Goal: Task Accomplishment & Management: Manage account settings

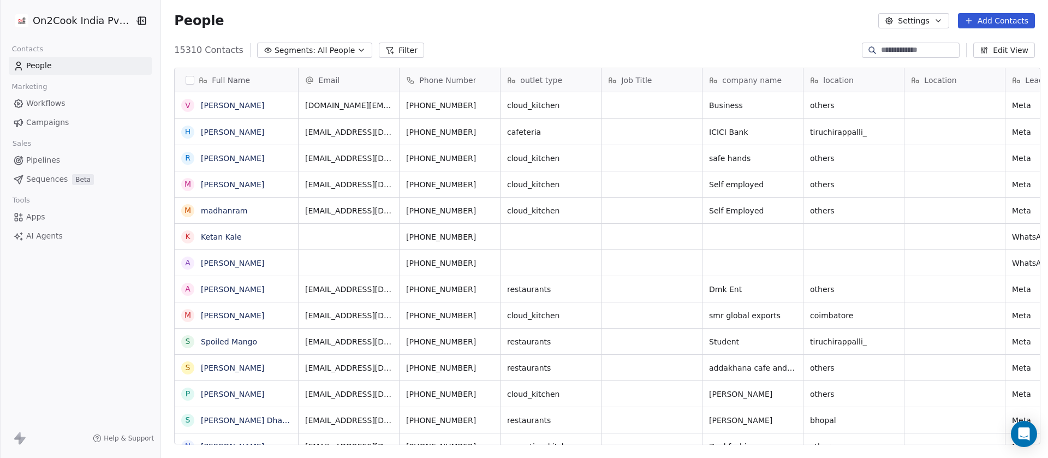
scroll to position [13, 13]
click at [41, 159] on span "Pipelines" at bounding box center [43, 160] width 34 height 11
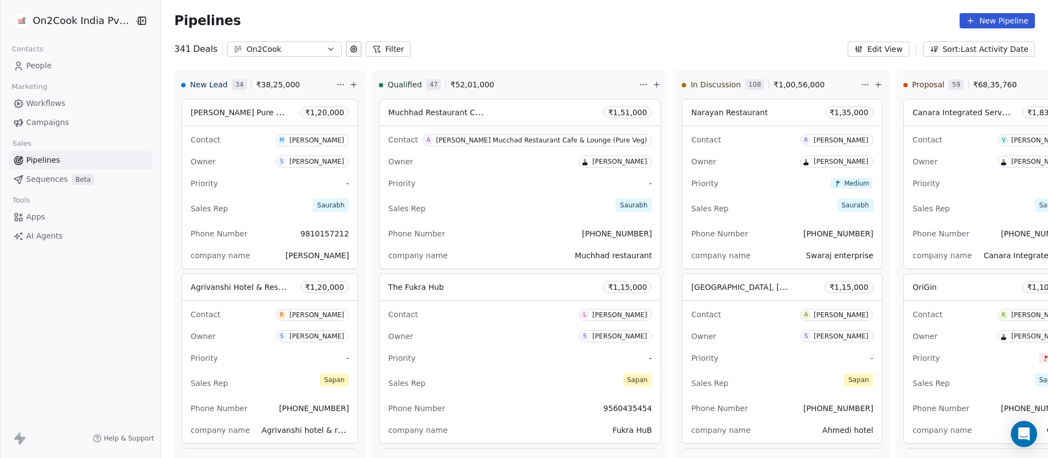
click at [381, 47] on button "Filter" at bounding box center [388, 48] width 45 height 15
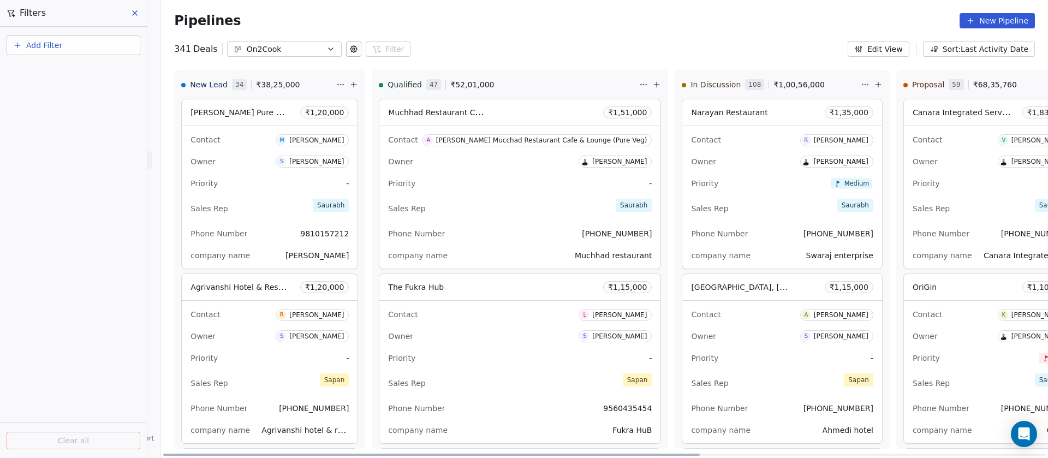
click at [491, 163] on div "Owner Saurabh Shah" at bounding box center [520, 161] width 264 height 17
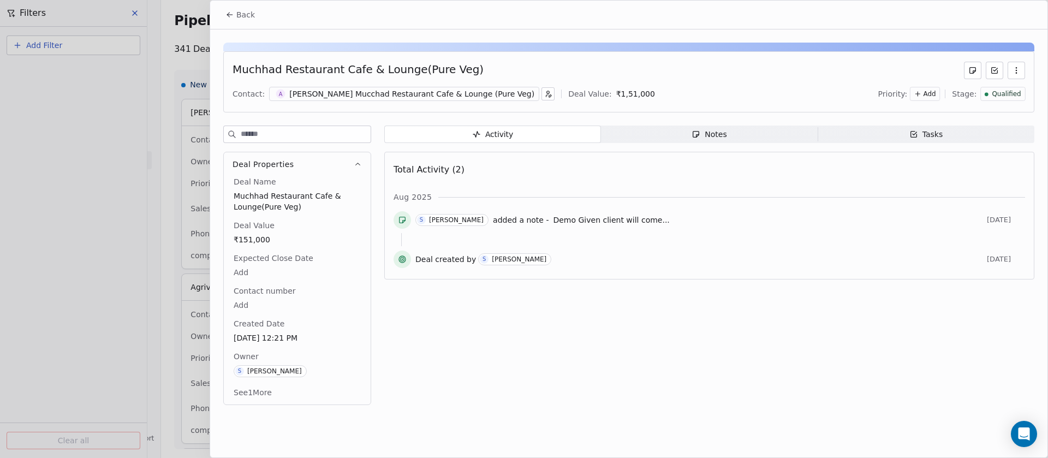
click at [323, 92] on div "[PERSON_NAME] Mucchad Restaurant Cafe & Lounge (Pure Veg)" at bounding box center [411, 93] width 245 height 11
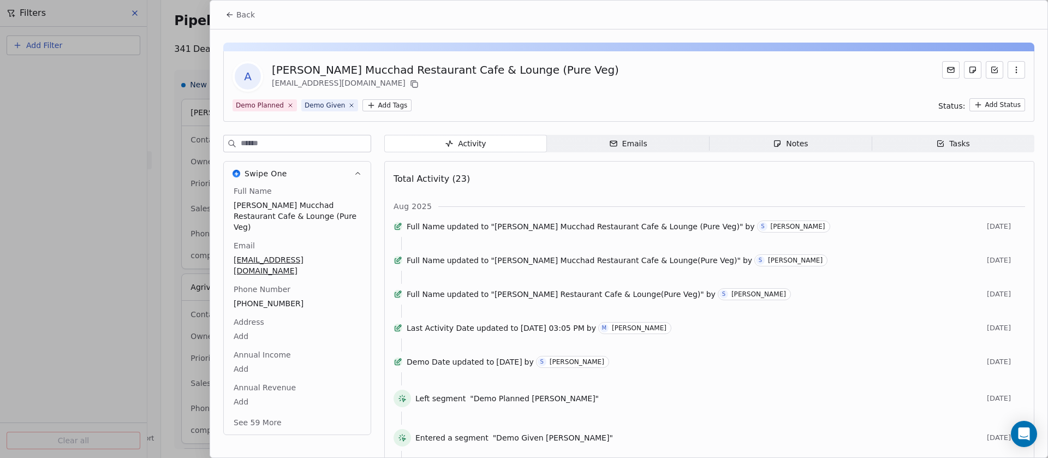
click at [441, 70] on div "[PERSON_NAME] Mucchad Restaurant Cafe & Lounge (Pure Veg)" at bounding box center [445, 69] width 347 height 15
click at [288, 207] on span "[PERSON_NAME] Mucchad Restaurant Cafe & Lounge (Pure Veg)" at bounding box center [297, 216] width 126 height 33
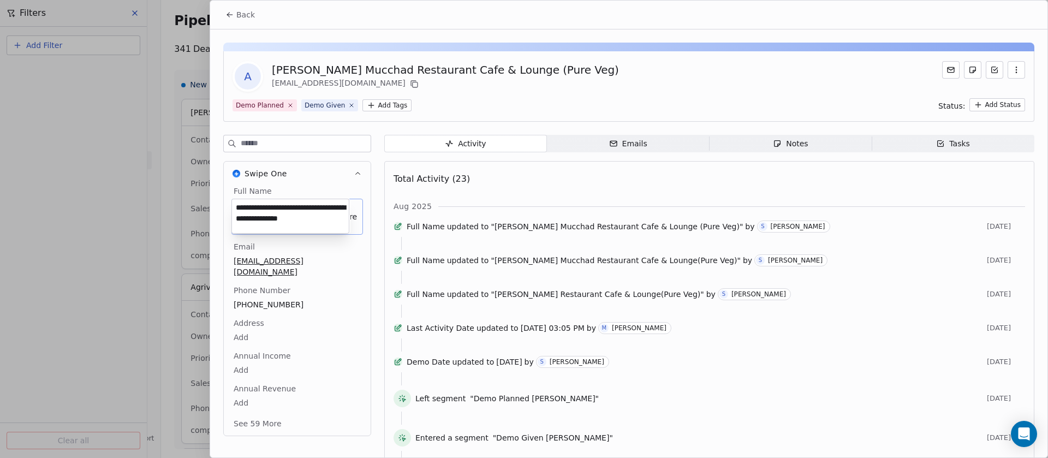
click at [279, 206] on textarea "**********" at bounding box center [290, 216] width 117 height 34
drag, startPoint x: 274, startPoint y: 212, endPoint x: 276, endPoint y: 235, distance: 23.0
click at [276, 235] on html "On2Cook India Pvt. Ltd. Contacts People Marketing Workflows Campaigns Sales Pip…" at bounding box center [524, 229] width 1048 height 458
click at [277, 211] on textarea "**********" at bounding box center [290, 216] width 117 height 34
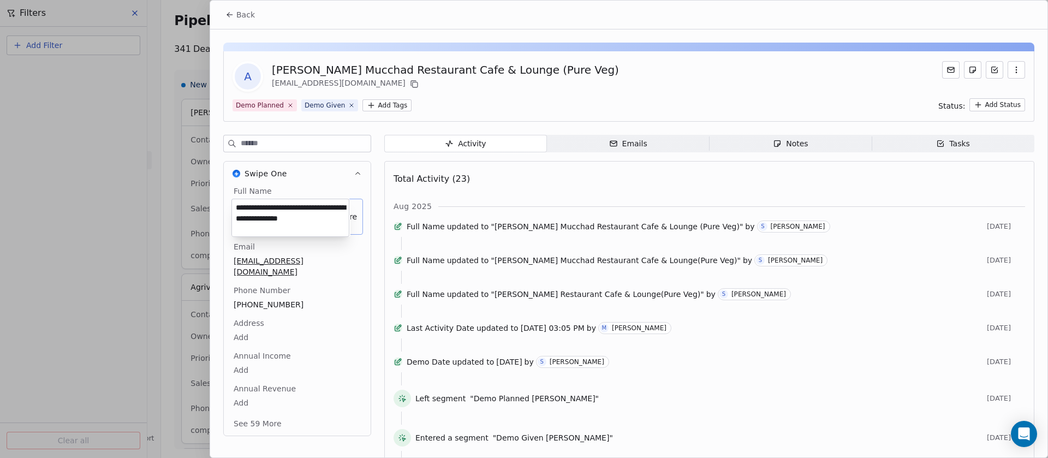
scroll to position [1, 0]
drag, startPoint x: 279, startPoint y: 209, endPoint x: 292, endPoint y: 246, distance: 39.2
click at [292, 246] on html "On2Cook India Pvt. Ltd. Contacts People Marketing Workflows Campaigns Sales Pip…" at bounding box center [524, 229] width 1048 height 458
type textarea "**********"
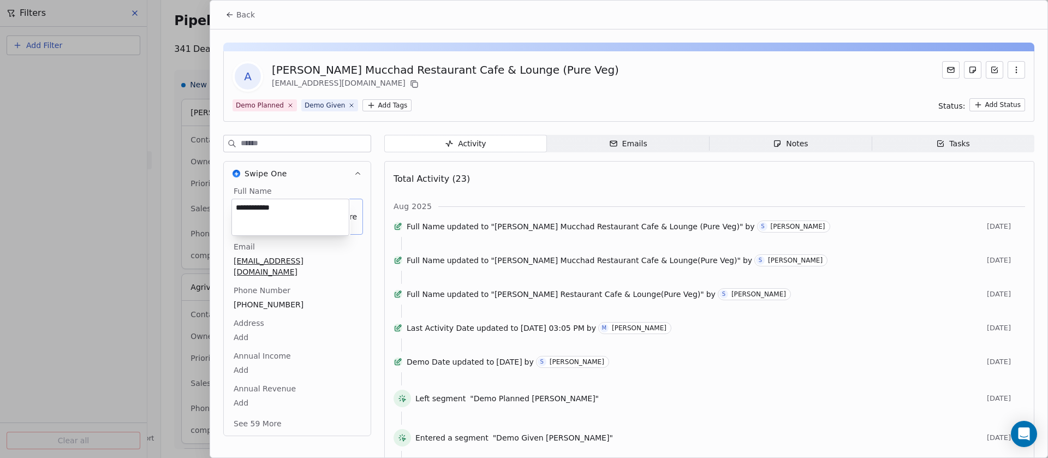
click at [592, 98] on html "On2Cook India Pvt. Ltd. Contacts People Marketing Workflows Campaigns Sales Pip…" at bounding box center [524, 229] width 1048 height 458
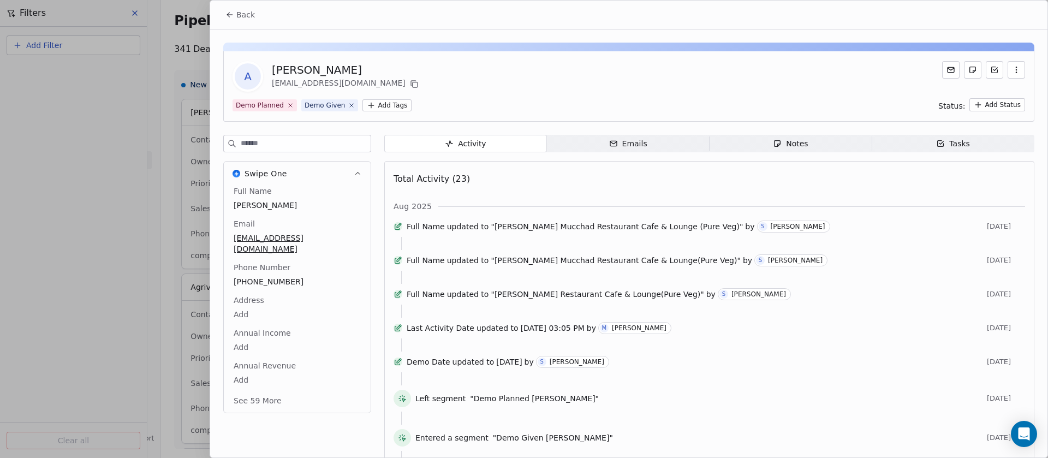
click at [251, 403] on button "See 59 More" at bounding box center [257, 401] width 61 height 20
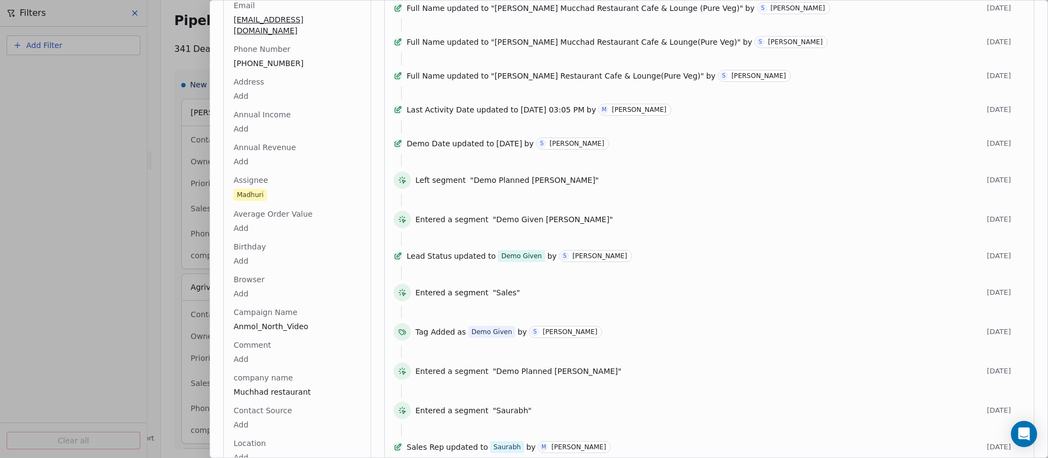
scroll to position [328, 0]
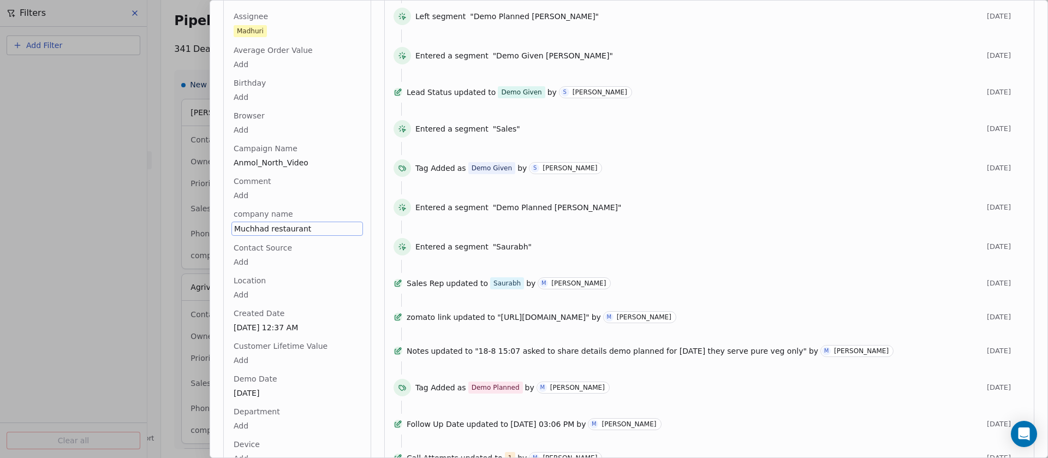
click at [290, 283] on div "Location Add" at bounding box center [297, 288] width 132 height 26
click at [318, 225] on span "Muchhad restaurant" at bounding box center [297, 228] width 126 height 11
type textarea "**********"
click at [316, 282] on html "On2Cook India Pvt. Ltd. Contacts People Marketing Workflows Campaigns Sales Pip…" at bounding box center [524, 229] width 1048 height 458
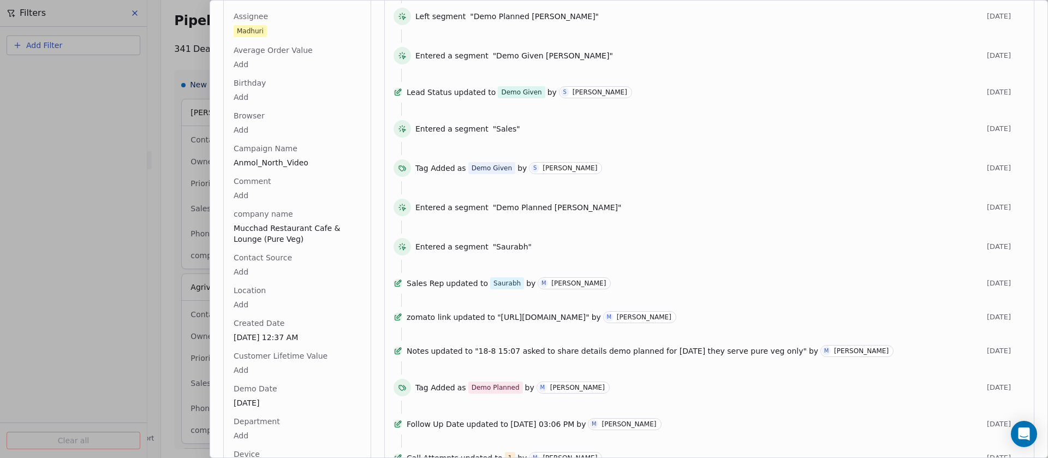
scroll to position [0, 0]
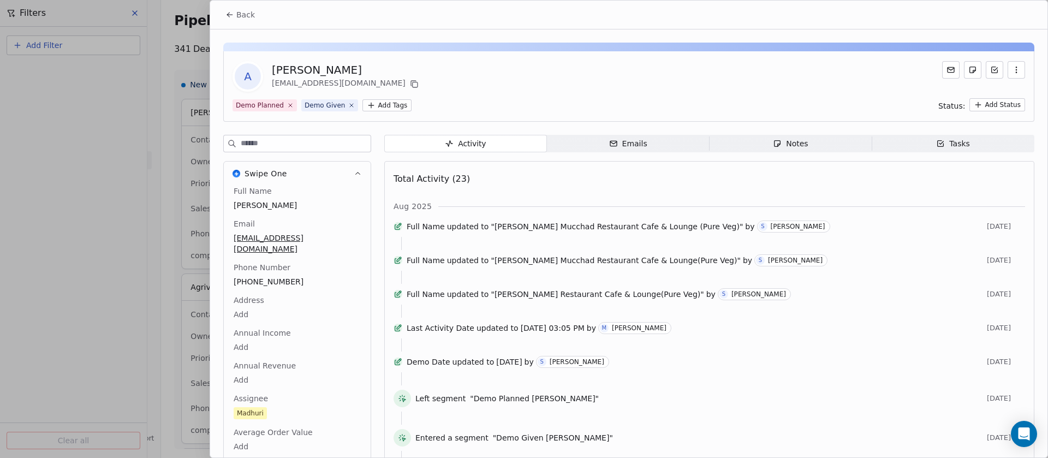
click at [233, 14] on icon at bounding box center [229, 14] width 9 height 9
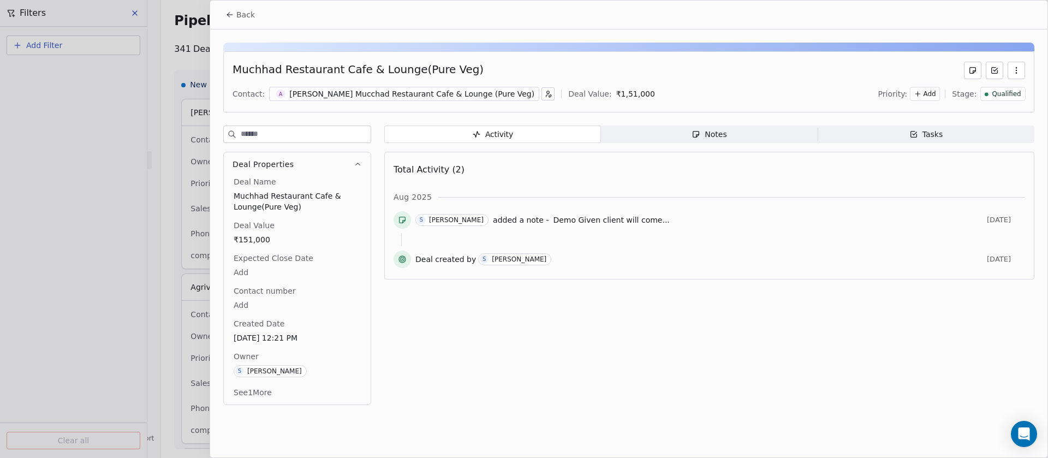
click at [241, 14] on span "Back" at bounding box center [245, 14] width 19 height 11
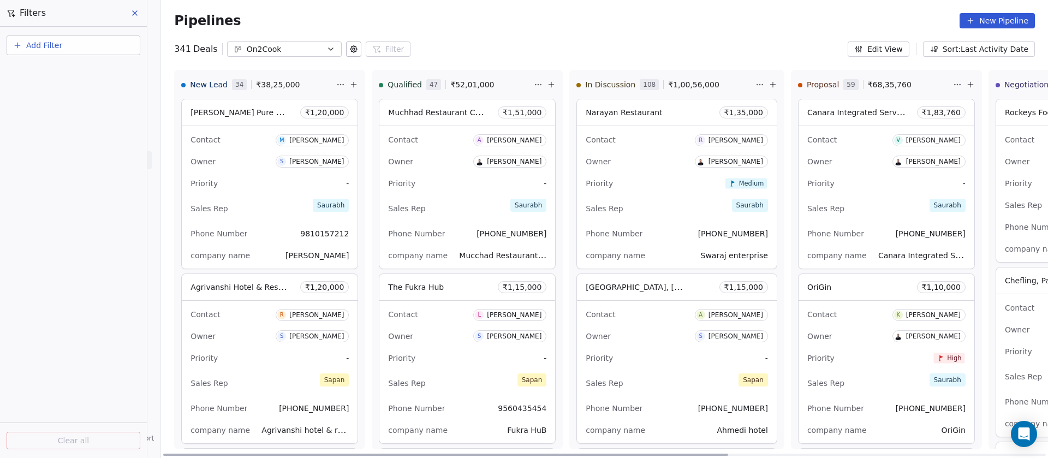
click at [645, 184] on div "Priority Medium" at bounding box center [677, 183] width 182 height 17
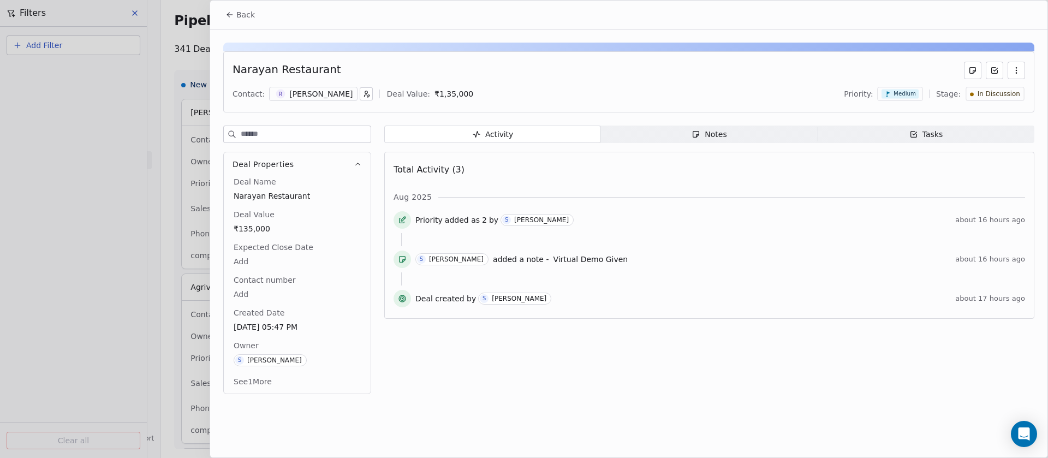
click at [746, 134] on span "Notes Notes" at bounding box center [709, 134] width 217 height 17
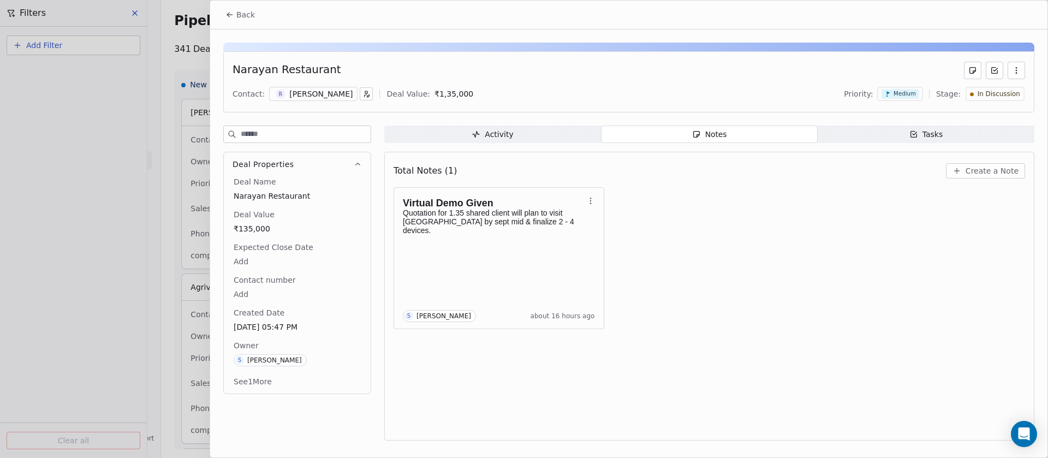
click at [225, 20] on button "Back" at bounding box center [240, 15] width 43 height 20
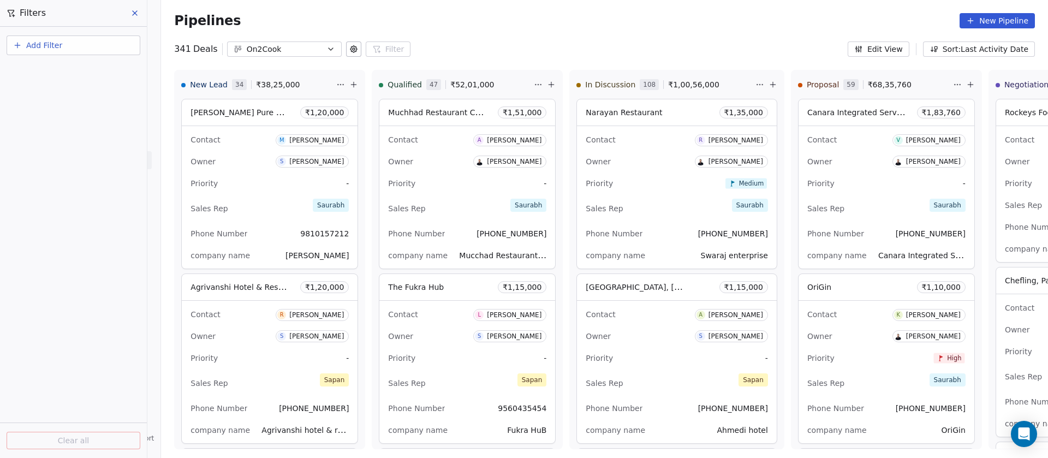
click at [286, 47] on div "On2Cook" at bounding box center [284, 49] width 75 height 11
click at [290, 47] on html "On2Cook India Pvt. Ltd. Contacts People Marketing Workflows Campaigns Sales Pip…" at bounding box center [524, 229] width 1048 height 458
click at [97, 46] on button "Add Filter" at bounding box center [74, 45] width 134 height 20
click at [86, 66] on div "Deal properties" at bounding box center [73, 71] width 111 height 11
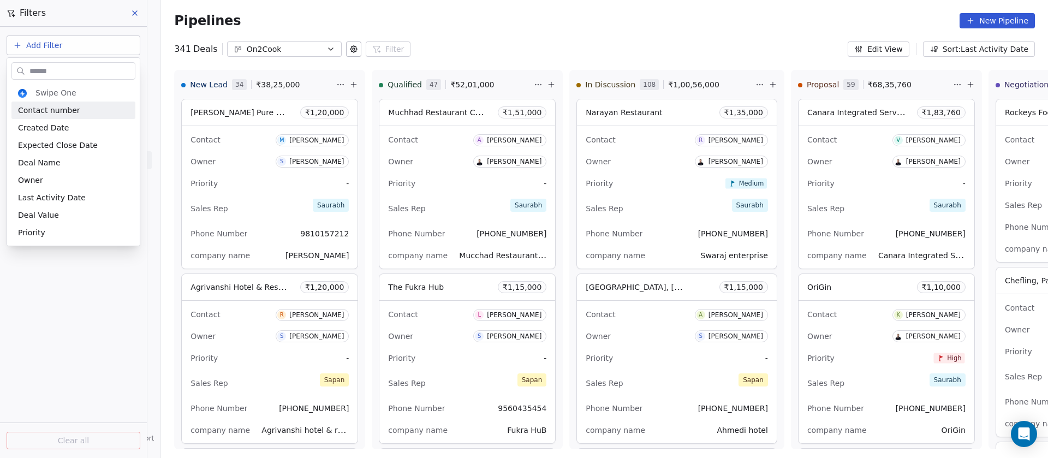
click at [73, 74] on input "text" at bounding box center [81, 71] width 108 height 16
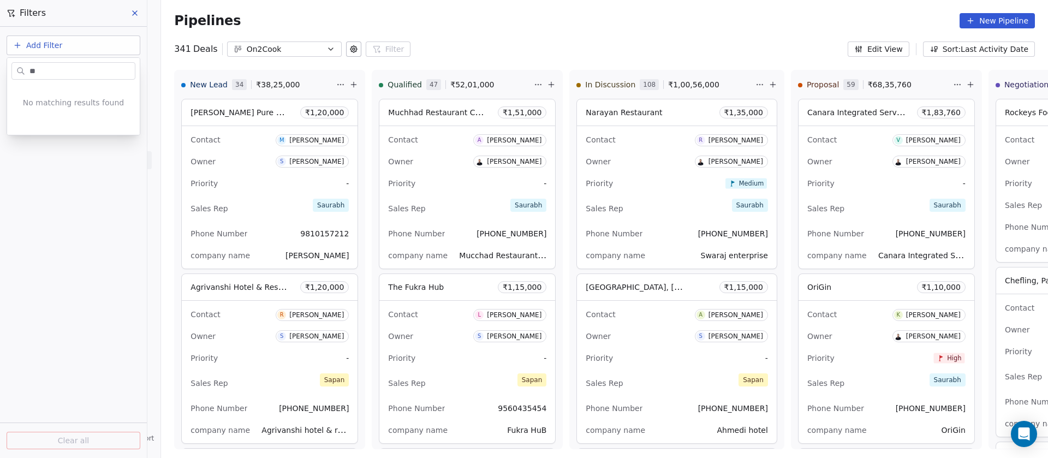
type input "*"
type input "****"
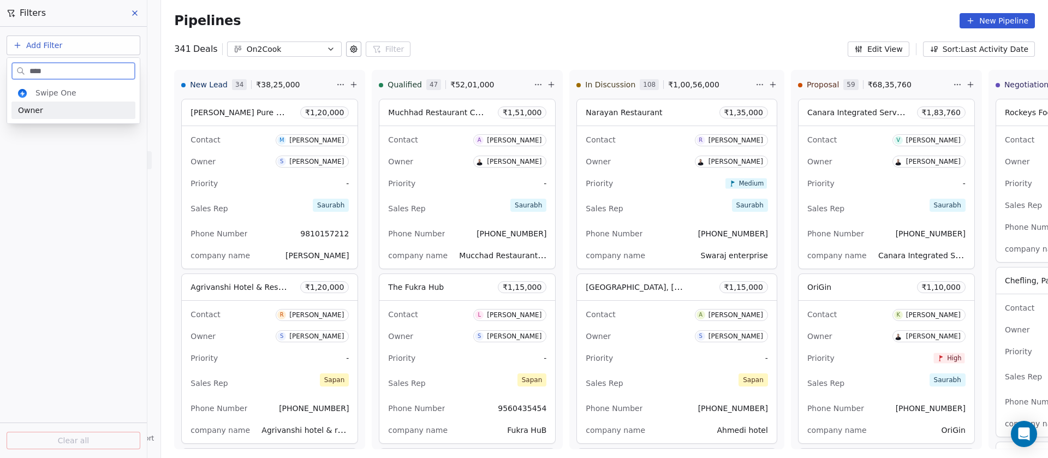
click at [65, 106] on div "Owner" at bounding box center [73, 110] width 111 height 11
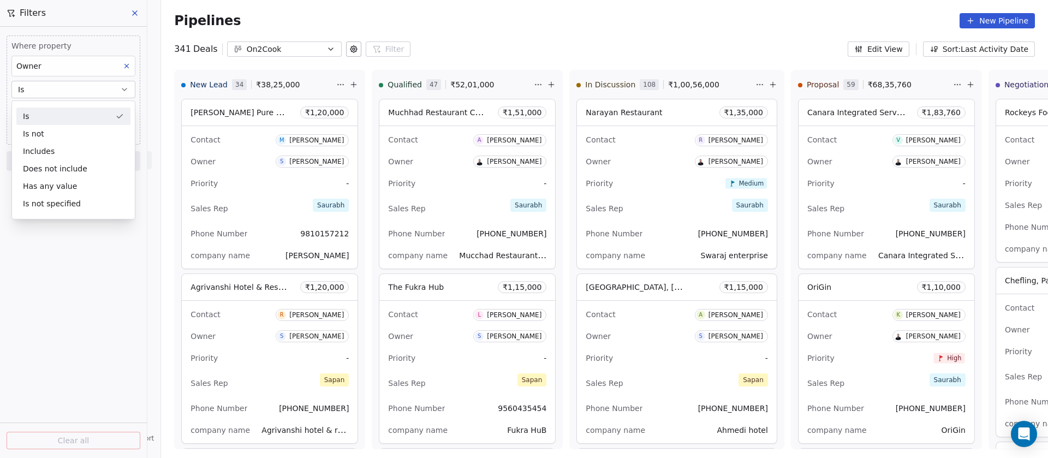
click at [59, 117] on div "Is" at bounding box center [73, 116] width 114 height 17
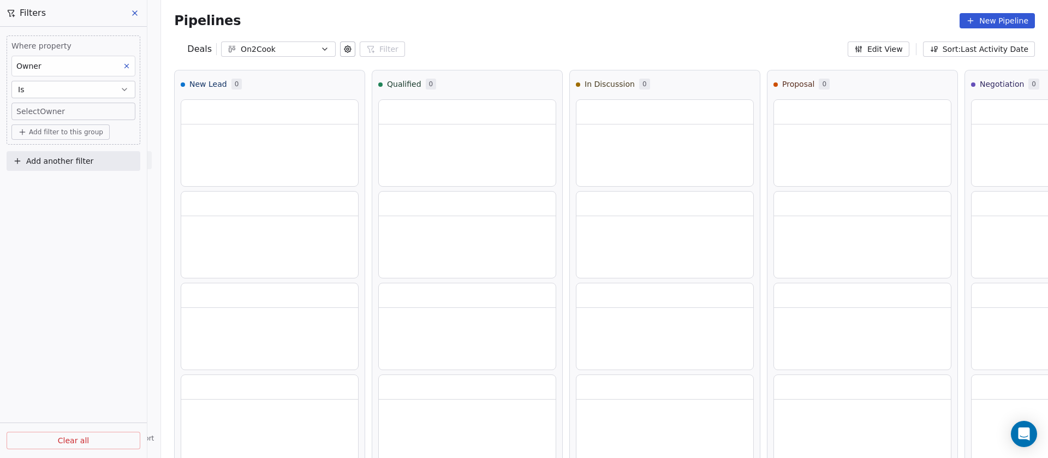
click at [42, 110] on body "On2Cook India Pvt. Ltd. Contacts People Marketing Workflows Campaigns Sales Pip…" at bounding box center [524, 229] width 1048 height 458
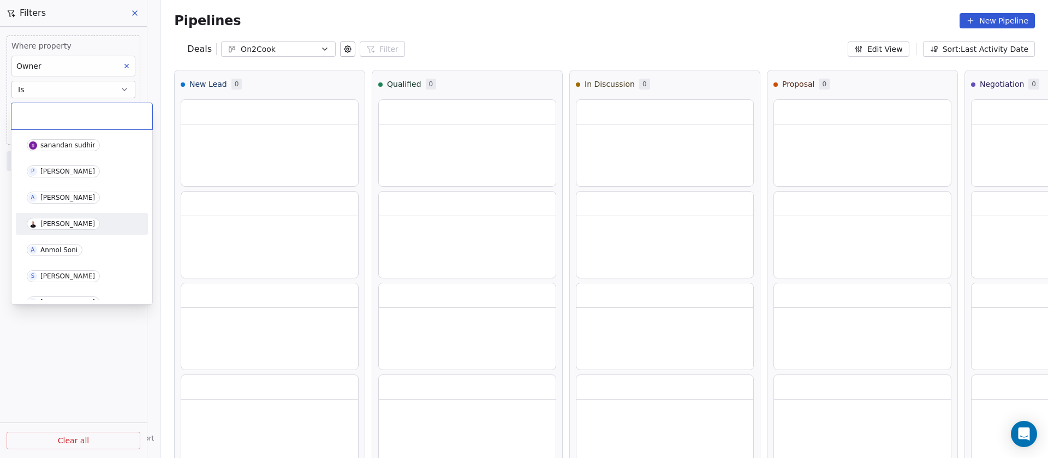
click at [55, 218] on span "[PERSON_NAME]" at bounding box center [63, 224] width 73 height 12
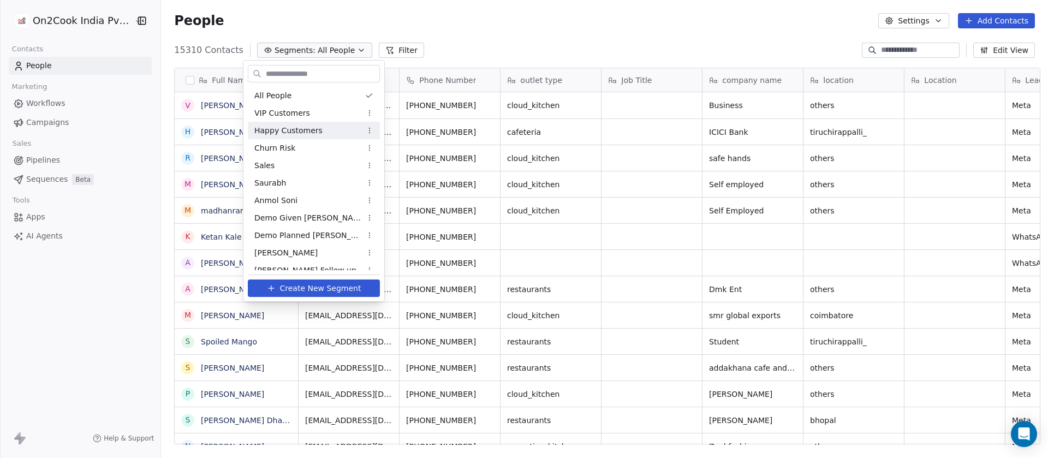
scroll to position [391, 880]
click at [301, 218] on span "Demo Given [PERSON_NAME]" at bounding box center [307, 217] width 107 height 11
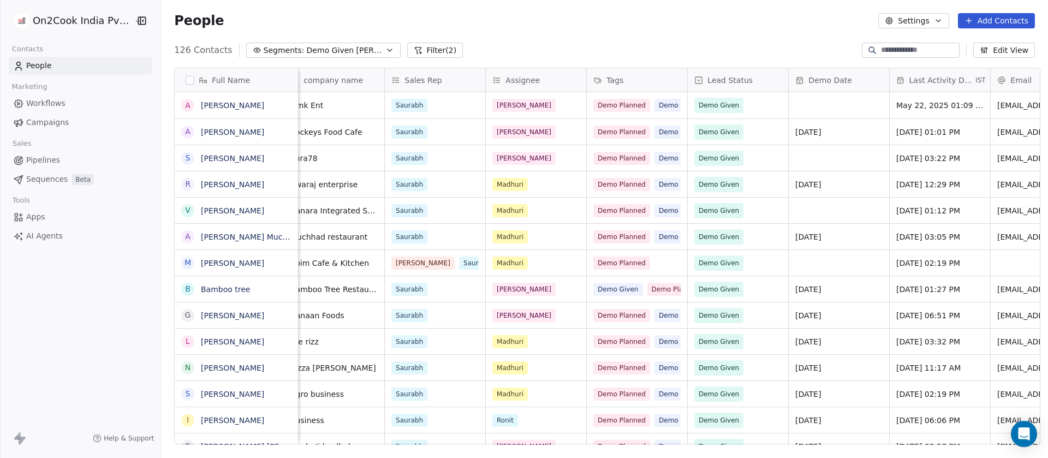
scroll to position [0, 441]
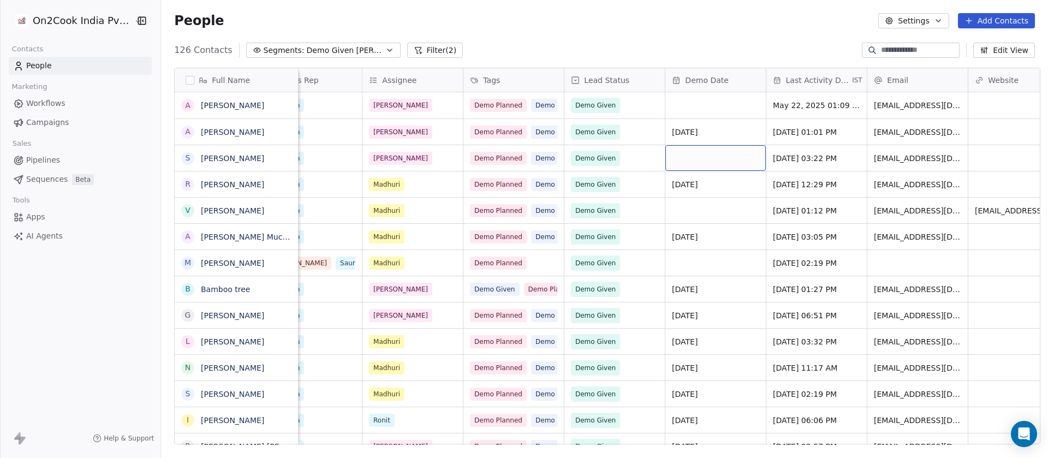
click at [704, 160] on div "grid" at bounding box center [716, 158] width 100 height 26
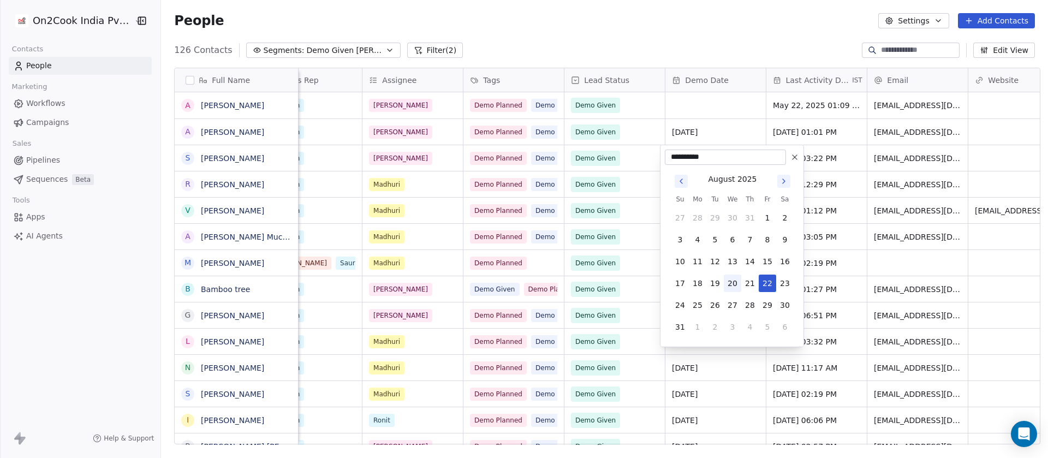
click at [730, 282] on button "20" at bounding box center [732, 283] width 17 height 17
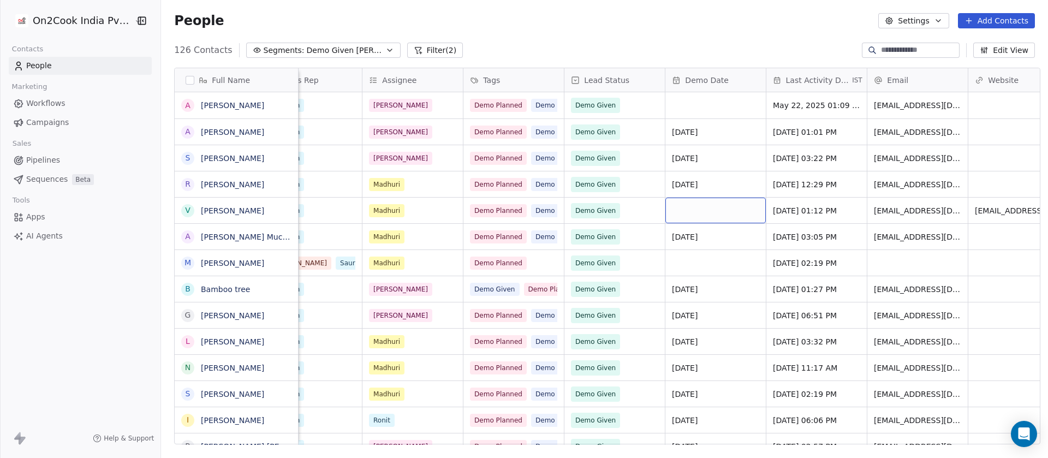
click at [709, 215] on div "grid" at bounding box center [716, 211] width 100 height 26
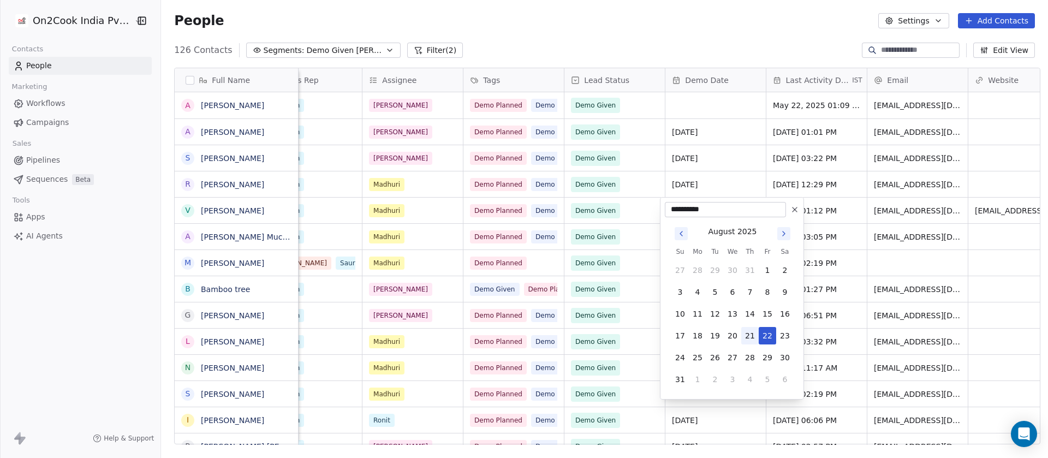
click at [752, 339] on button "21" at bounding box center [749, 335] width 17 height 17
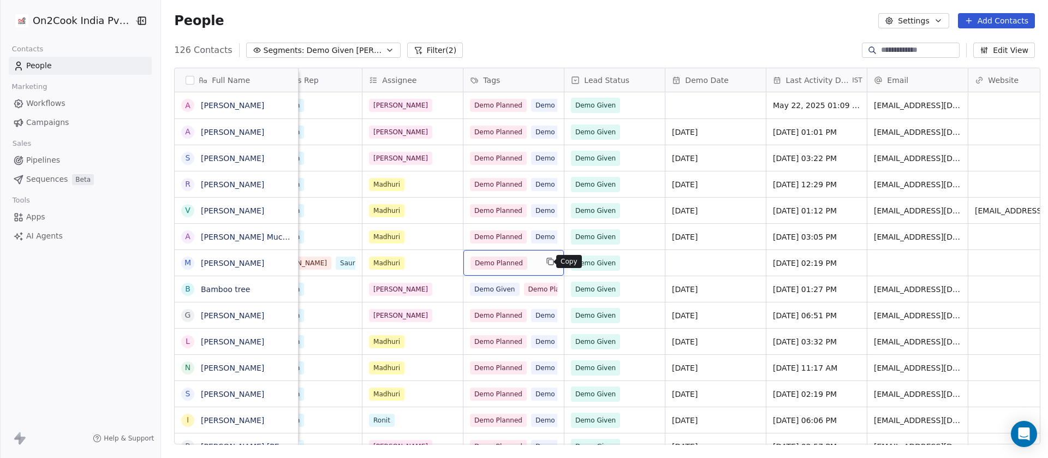
click at [544, 264] on button "grid" at bounding box center [550, 261] width 13 height 13
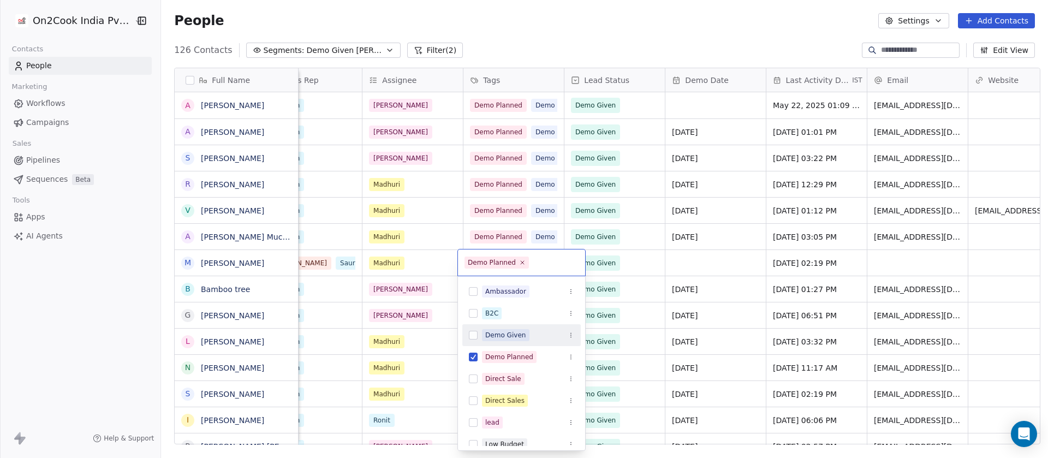
click at [510, 336] on div "Demo Given" at bounding box center [505, 335] width 41 height 10
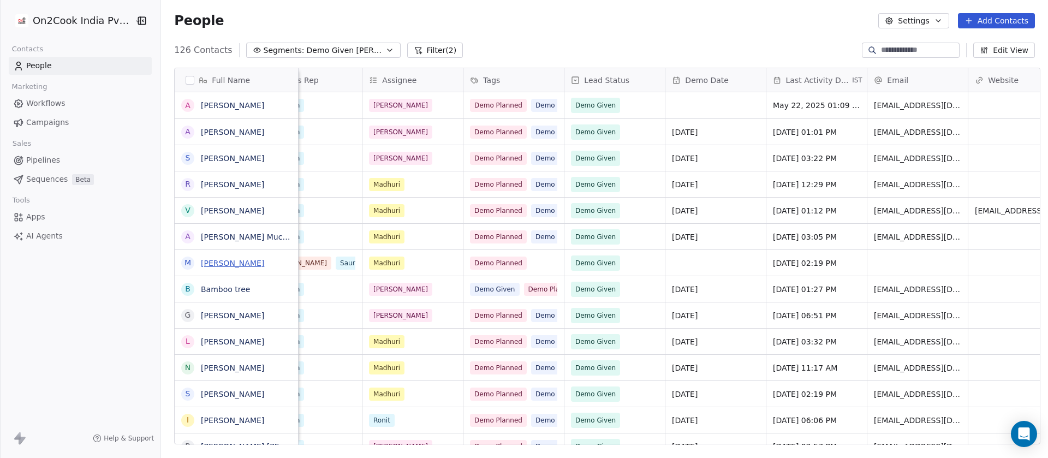
click at [221, 259] on link "[PERSON_NAME]" at bounding box center [232, 263] width 63 height 9
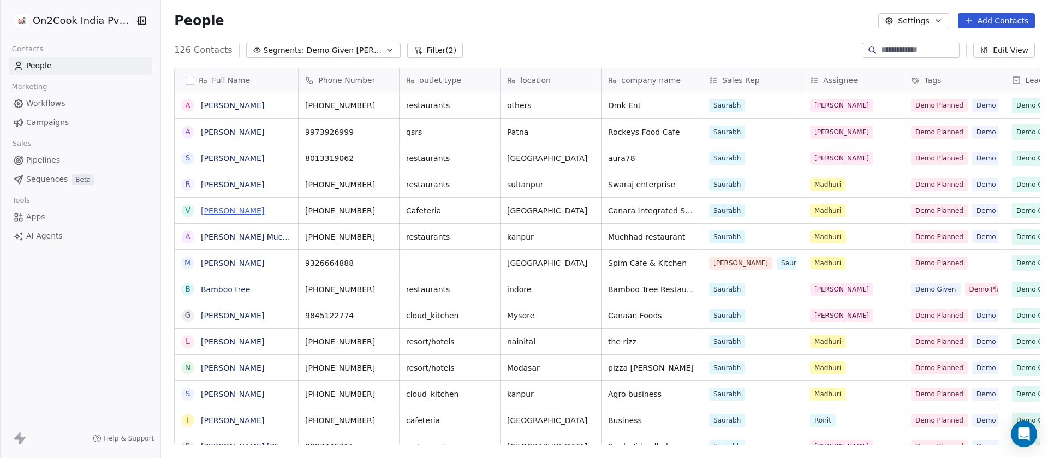
click at [221, 211] on link "[PERSON_NAME]" at bounding box center [232, 210] width 63 height 9
